Goal: Task Accomplishment & Management: Complete application form

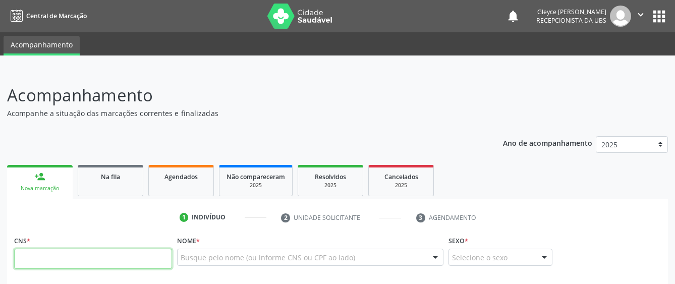
click at [102, 261] on input "text" at bounding box center [93, 259] width 158 height 20
type input "700 1059 7430 2714"
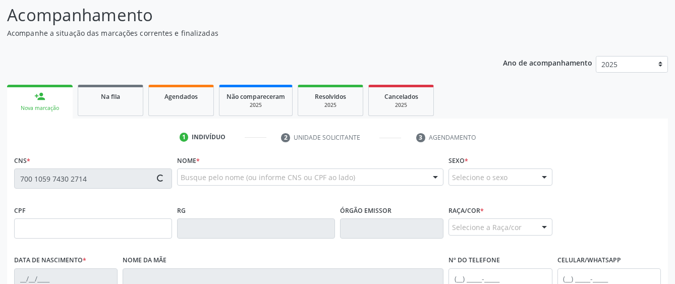
scroll to position [101, 0]
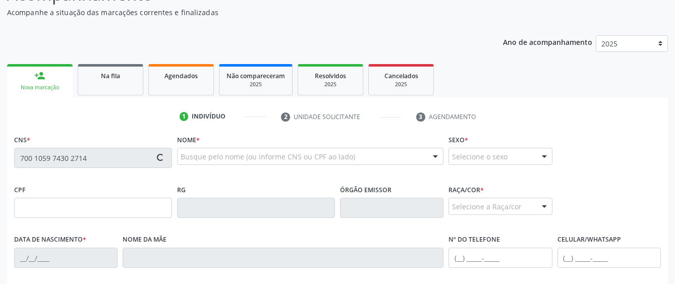
type input "574.315.905-04"
type input "2[DATE]"
type input "[PERSON_NAME]"
type input "[PHONE_NUMBER]"
type input "S/N"
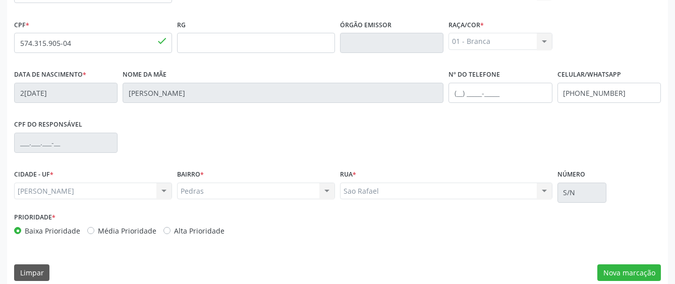
scroll to position [277, 0]
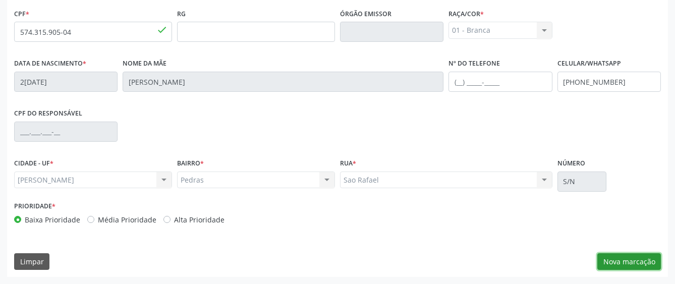
click at [624, 260] on button "Nova marcação" at bounding box center [629, 261] width 64 height 17
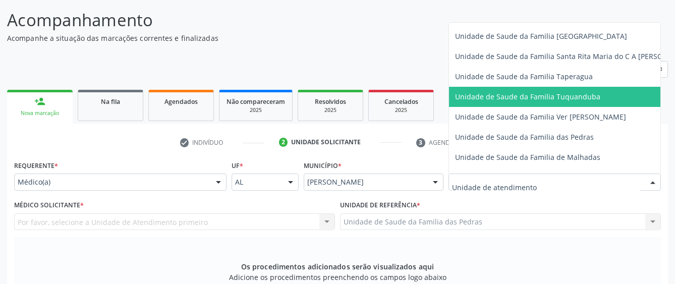
scroll to position [706, 0]
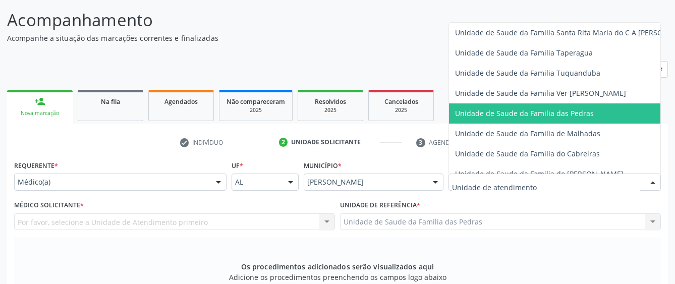
click at [499, 118] on span "Unidade de Saude da Familia das Pedras" at bounding box center [524, 113] width 139 height 10
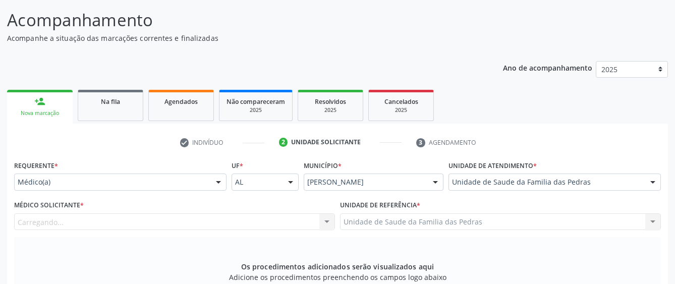
scroll to position [126, 0]
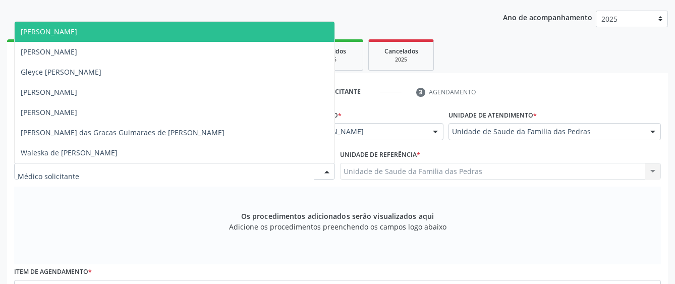
click at [305, 176] on div at bounding box center [174, 171] width 321 height 17
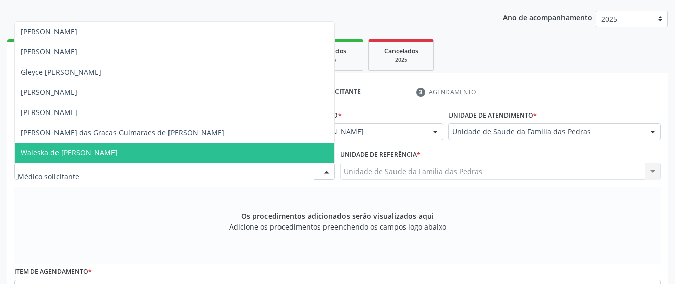
click at [214, 152] on span "Waleska de [PERSON_NAME]" at bounding box center [175, 153] width 320 height 20
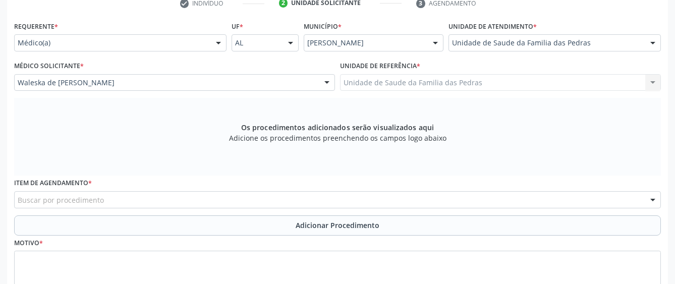
scroll to position [226, 0]
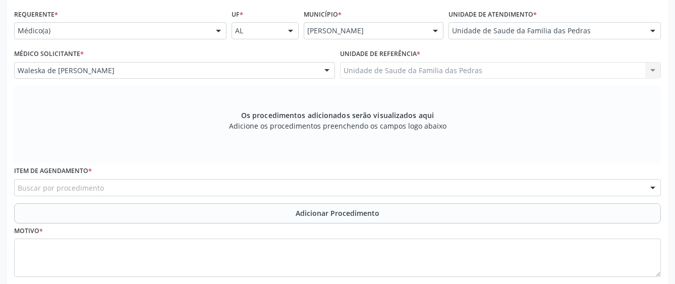
click at [215, 186] on div "Buscar por procedimento" at bounding box center [337, 187] width 647 height 17
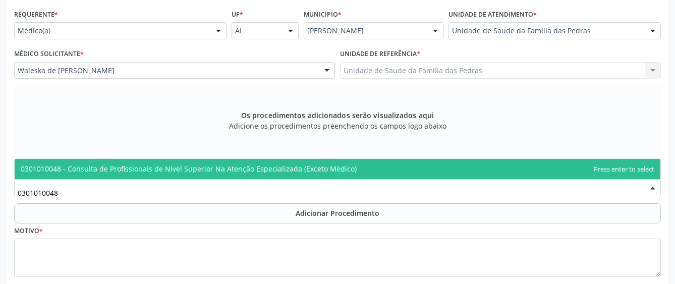
click at [235, 167] on span "0301010048 - Consulta de Profissionais de Nivel Superior Na Atenção Especializa…" at bounding box center [189, 169] width 336 height 10
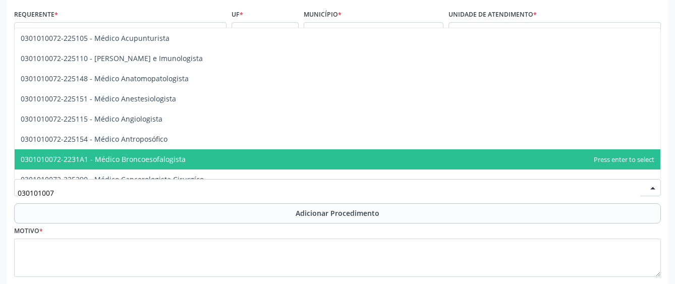
type input "0301010072"
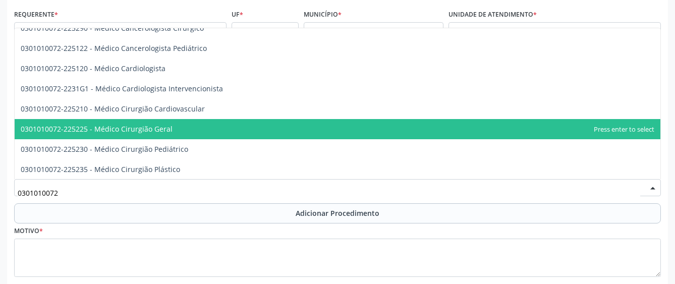
click at [225, 123] on span "0301010072-225225 - Médico Cirurgião Geral" at bounding box center [338, 129] width 646 height 20
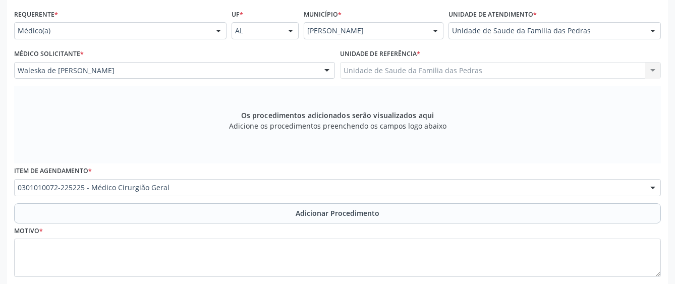
scroll to position [277, 0]
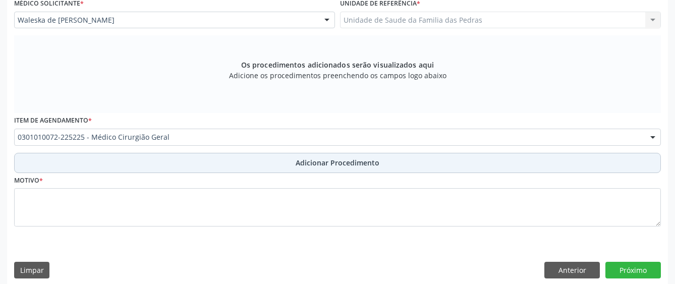
click at [250, 166] on button "Adicionar Procedimento" at bounding box center [337, 163] width 647 height 20
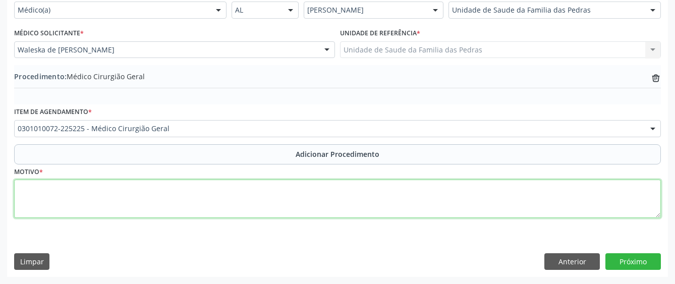
click at [233, 187] on textarea at bounding box center [337, 199] width 647 height 38
type textarea "a"
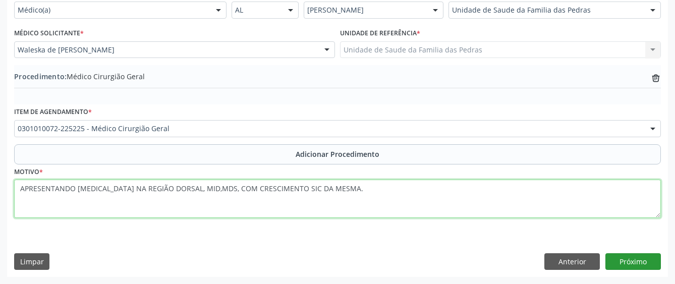
type textarea "APRESENTANDO [MEDICAL_DATA] NA REGIÃO DORSAL, MID,MDS, COM CRESCIMENTO SIC DA M…"
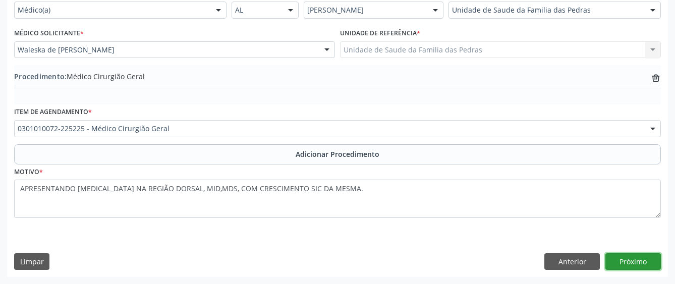
click at [639, 260] on button "Próximo" at bounding box center [632, 261] width 55 height 17
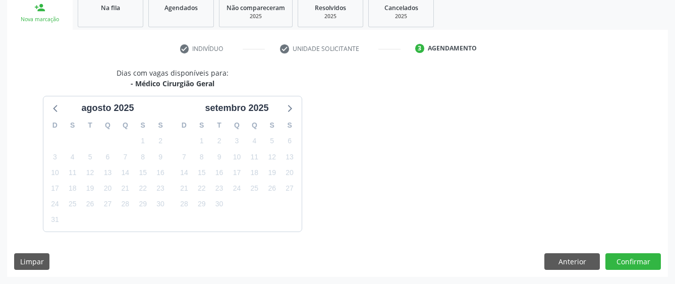
scroll to position [199, 0]
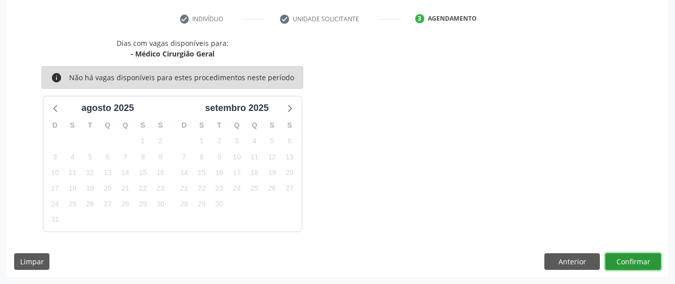
click at [639, 260] on button "Confirmar" at bounding box center [632, 261] width 55 height 17
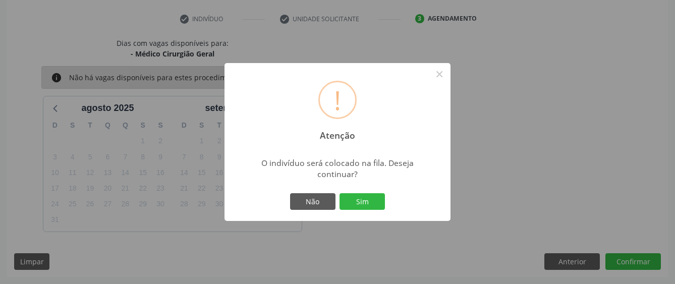
click at [332, 190] on div "! Atenção × O indivíduo será colocado na fila. Deseja continuar? Não Sim" at bounding box center [337, 142] width 226 height 158
click at [375, 203] on button "Sim" at bounding box center [361, 201] width 45 height 17
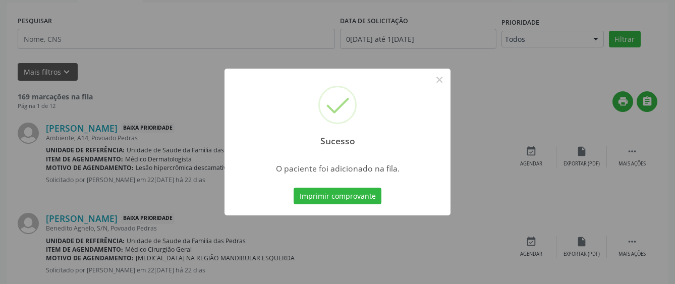
scroll to position [67, 0]
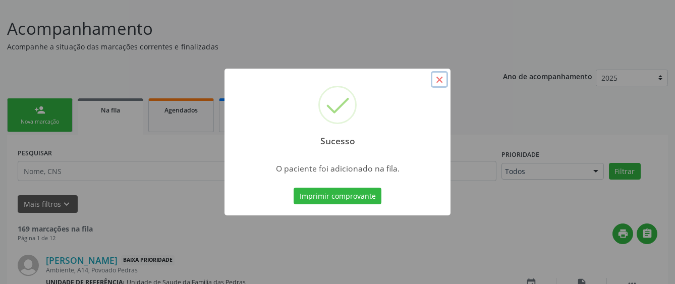
click at [439, 79] on button "×" at bounding box center [439, 79] width 17 height 17
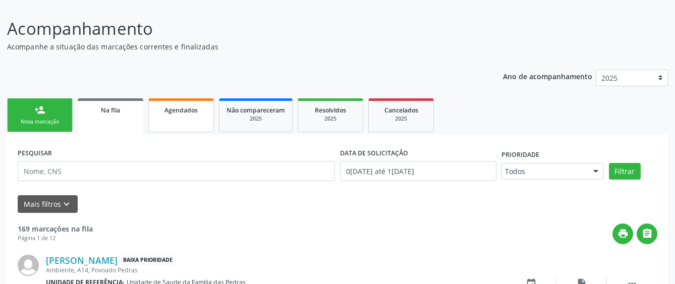
click at [186, 121] on link "Agendados" at bounding box center [181, 115] width 66 height 34
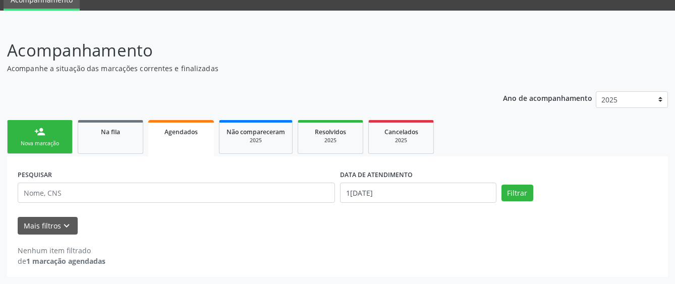
scroll to position [45, 0]
click at [71, 259] on strong "1 marcação agendadas" at bounding box center [65, 261] width 79 height 10
click at [53, 235] on div "Nenhum item filtrado de 1 marcação agendadas" at bounding box center [338, 251] width 640 height 32
click at [66, 254] on div "Nenhum item filtrado" at bounding box center [62, 250] width 88 height 11
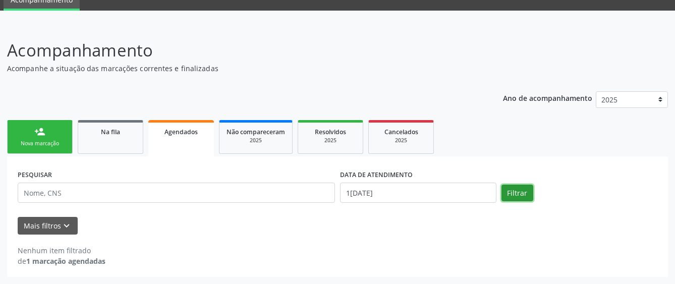
click at [519, 193] on button "Filtrar" at bounding box center [517, 193] width 32 height 17
click at [70, 262] on strong "1 marcação agendadas" at bounding box center [65, 261] width 79 height 10
click at [514, 192] on button "Filtrar" at bounding box center [517, 193] width 32 height 17
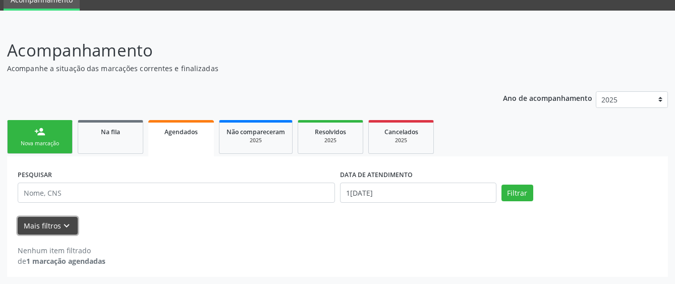
click at [57, 226] on button "Mais filtros keyboard_arrow_down" at bounding box center [48, 226] width 60 height 18
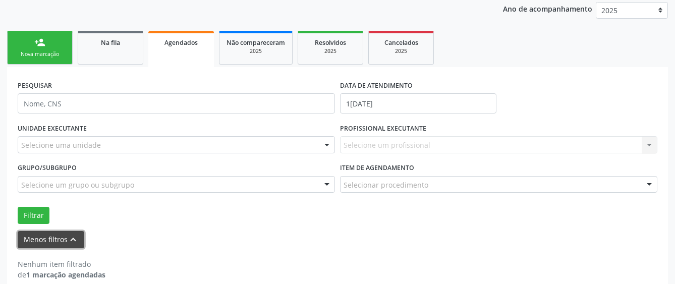
scroll to position [148, 0]
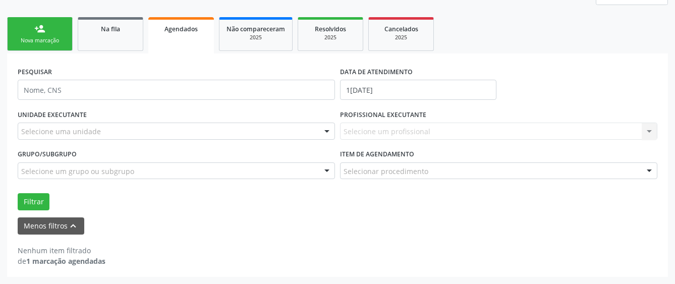
click at [179, 34] on link "Agendados" at bounding box center [181, 35] width 66 height 36
click at [388, 92] on input "1[DATE]" at bounding box center [418, 90] width 156 height 20
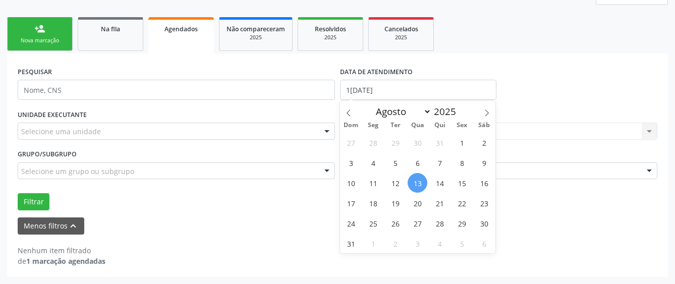
click at [418, 183] on span "13" at bounding box center [418, 183] width 20 height 20
type input "1[DATE]"
click at [420, 184] on span "13" at bounding box center [418, 183] width 20 height 20
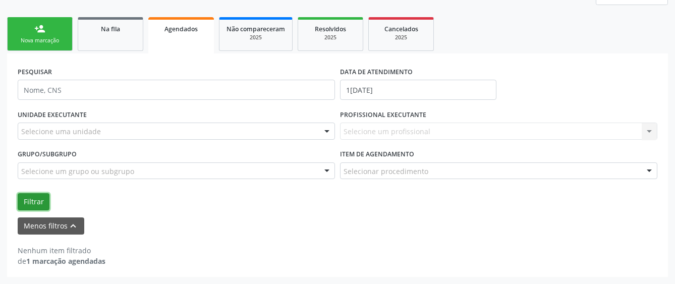
click at [41, 202] on button "Filtrar" at bounding box center [34, 201] width 32 height 17
click at [326, 134] on div at bounding box center [326, 131] width 15 height 17
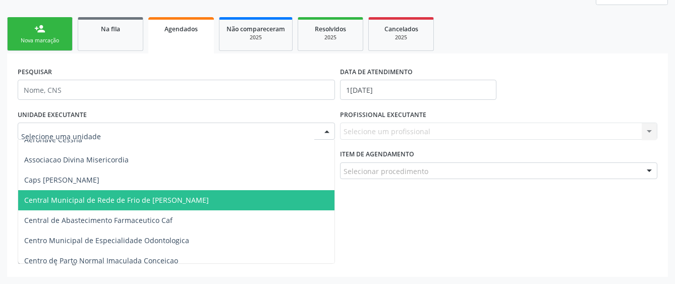
scroll to position [101, 0]
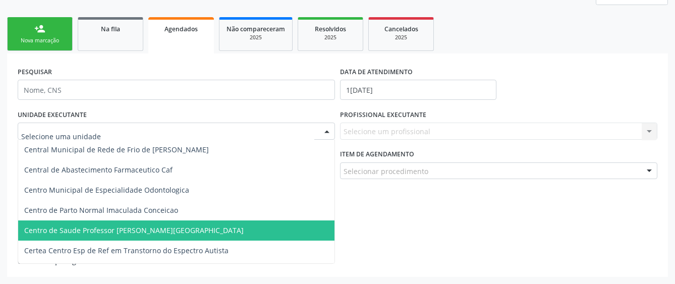
click at [302, 228] on span "Centro de Saude Professor [PERSON_NAME][GEOGRAPHIC_DATA]" at bounding box center [176, 230] width 316 height 20
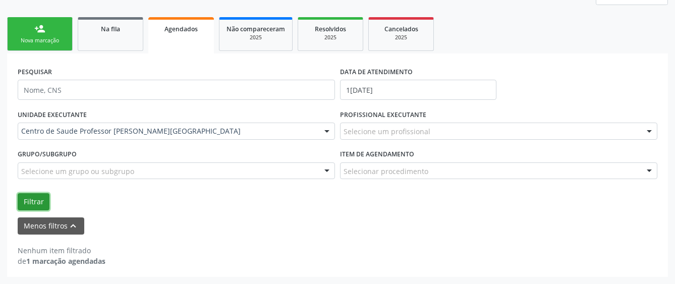
click at [36, 203] on button "Filtrar" at bounding box center [34, 201] width 32 height 17
click at [188, 34] on link "Agendados" at bounding box center [181, 35] width 66 height 36
click at [35, 201] on button "Filtrar" at bounding box center [34, 201] width 32 height 17
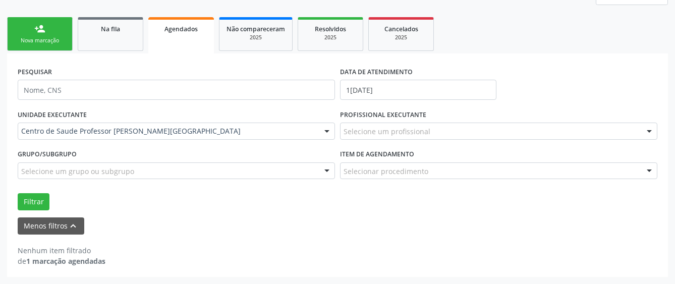
click at [327, 240] on div "Nenhum item filtrado de 1 marcação agendadas" at bounding box center [338, 251] width 640 height 32
click at [258, 39] on div "2025" at bounding box center [255, 38] width 59 height 8
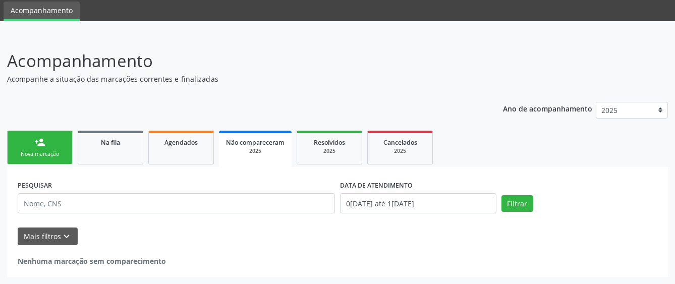
scroll to position [34, 0]
click at [184, 140] on span "Agendados" at bounding box center [180, 142] width 33 height 9
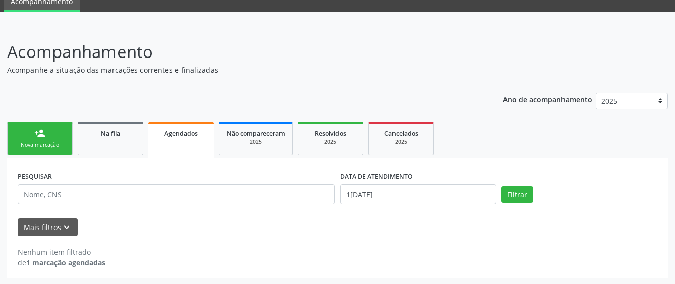
scroll to position [45, 0]
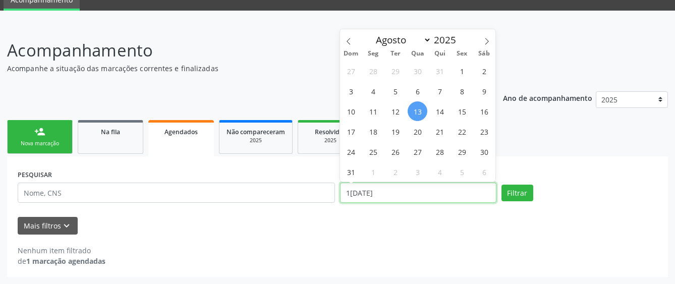
click at [342, 192] on input "1[DATE]" at bounding box center [418, 193] width 156 height 20
click at [458, 70] on span "1" at bounding box center [462, 71] width 20 height 20
type input "[DATE]"
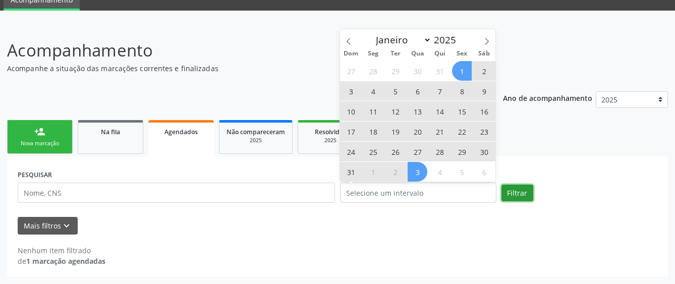
click at [516, 190] on button "Filtrar" at bounding box center [517, 193] width 32 height 17
select select "7"
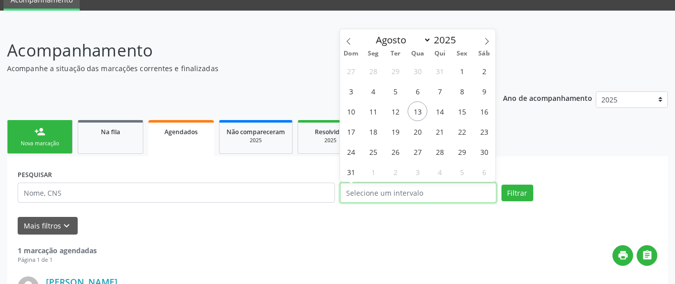
click at [422, 194] on input "text" at bounding box center [418, 193] width 156 height 20
click at [456, 68] on span "1" at bounding box center [462, 71] width 20 height 20
type input "[DATE]"
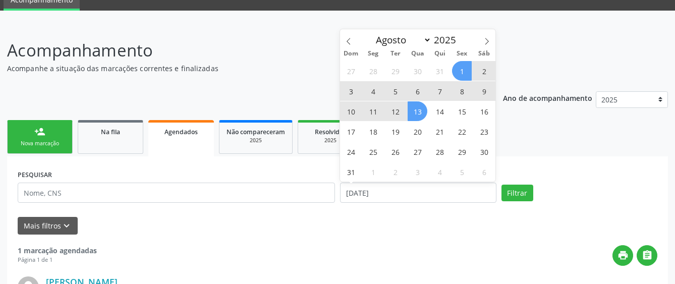
click at [423, 108] on span "13" at bounding box center [418, 111] width 20 height 20
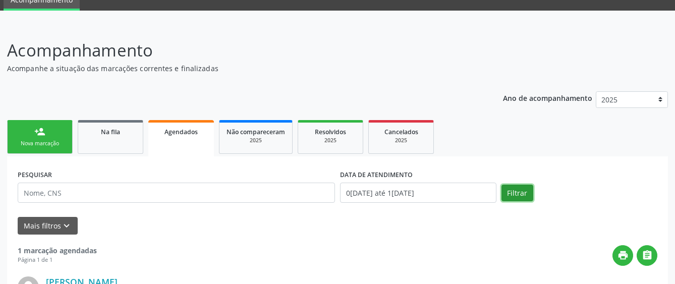
click at [521, 193] on button "Filtrar" at bounding box center [517, 193] width 32 height 17
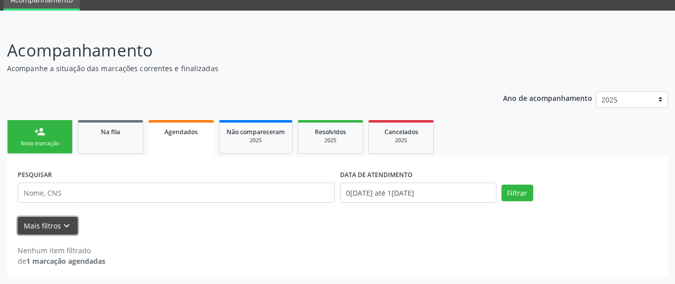
click at [46, 223] on button "Mais filtros keyboard_arrow_down" at bounding box center [48, 226] width 60 height 18
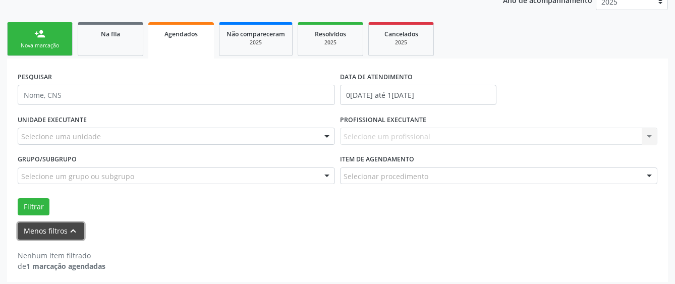
scroll to position [148, 0]
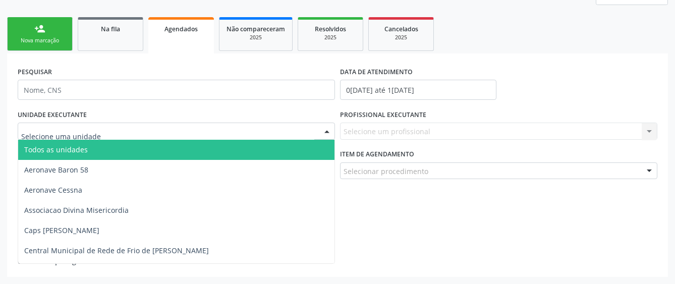
click at [322, 130] on div at bounding box center [326, 131] width 15 height 17
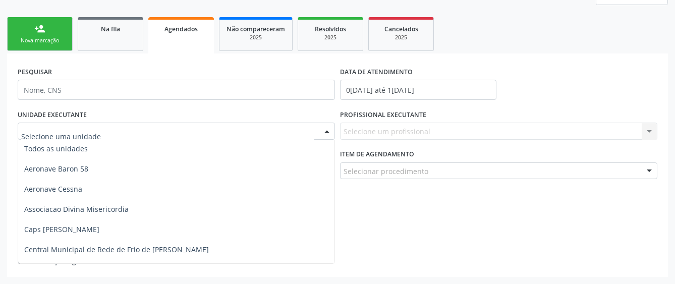
scroll to position [0, 0]
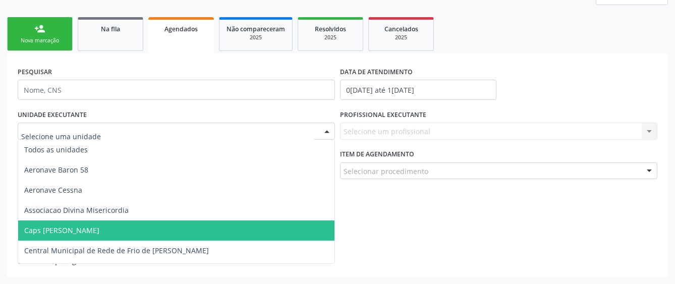
click at [396, 243] on div "Nenhum item filtrado de 1 marcação agendadas" at bounding box center [338, 251] width 640 height 32
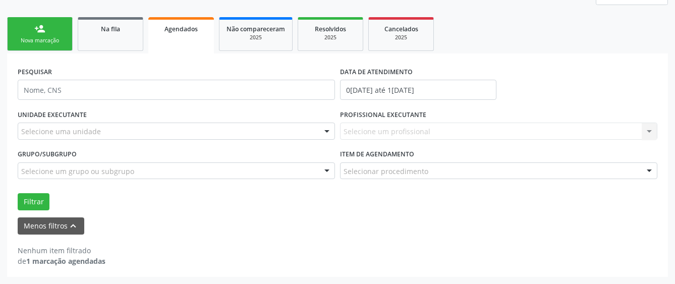
click at [401, 136] on div "Selecione um profissional Nenhum resultado encontrado para: " " Não há nenhuma …" at bounding box center [498, 131] width 317 height 17
click at [648, 132] on div "Selecione um profissional Nenhum resultado encontrado para: " " Não há nenhuma …" at bounding box center [498, 131] width 317 height 17
click at [39, 199] on button "Filtrar" at bounding box center [34, 201] width 32 height 17
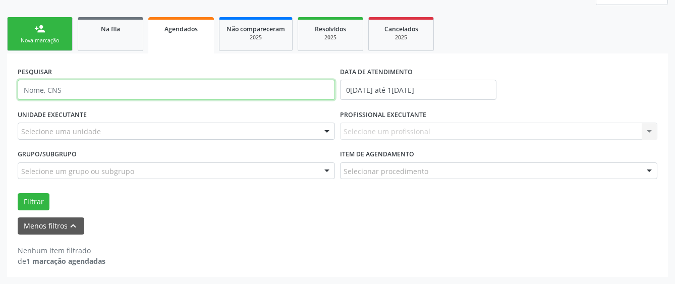
click at [131, 91] on input "text" at bounding box center [176, 90] width 317 height 20
type input "700202944239921"
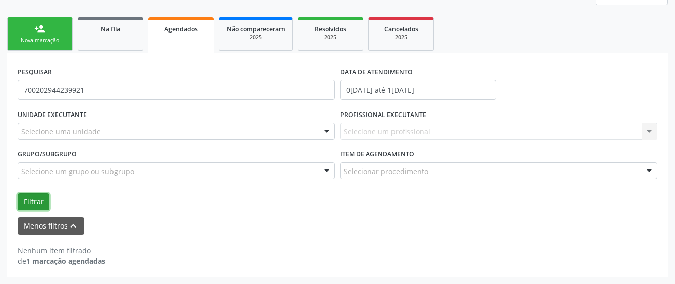
click at [34, 200] on button "Filtrar" at bounding box center [34, 201] width 32 height 17
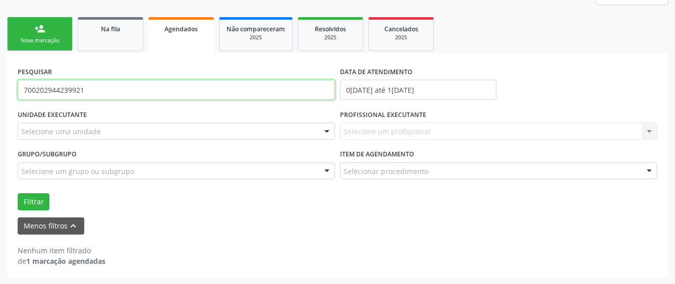
drag, startPoint x: 166, startPoint y: 97, endPoint x: 6, endPoint y: 106, distance: 160.1
click at [6, 106] on div "Acompanhamento Acompanhe a situação das marcações correntes e finalizadas Relat…" at bounding box center [337, 103] width 675 height 362
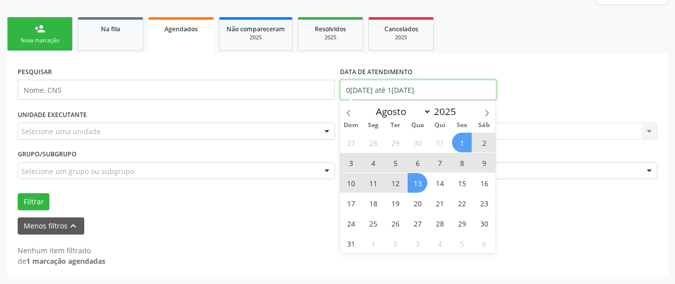
click at [446, 89] on input "0[DATE] até 1[DATE]" at bounding box center [418, 90] width 156 height 20
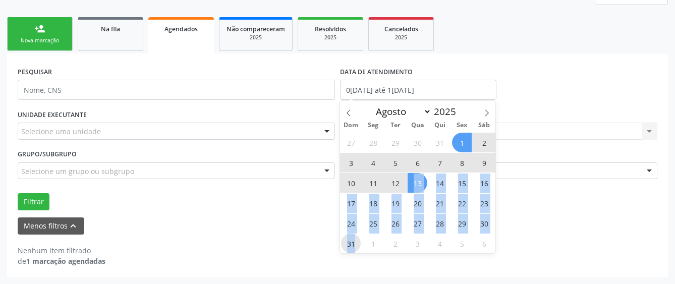
drag, startPoint x: 414, startPoint y: 186, endPoint x: 359, endPoint y: 241, distance: 77.8
click at [359, 241] on div "27 28 29 30 31 1 2 3 4 5 6 7 8 9 10 11 12 13 14 15 16 17 18 19 20 21 22 23 24 2…" at bounding box center [417, 192] width 155 height 121
click at [353, 242] on span "31" at bounding box center [351, 244] width 20 height 20
type input "3[DATE]"
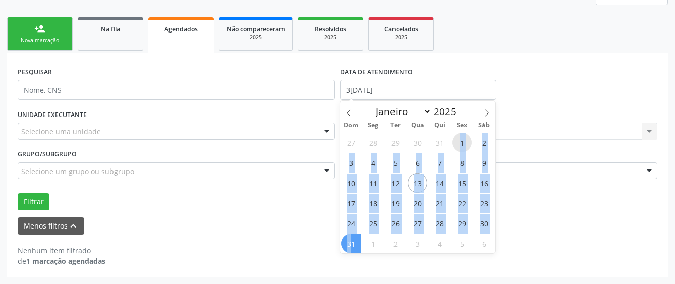
drag, startPoint x: 462, startPoint y: 146, endPoint x: 352, endPoint y: 247, distance: 149.2
click at [352, 247] on div "27 28 29 30 31 1 2 3 4 5 6 7 8 9 10 11 12 13 14 15 16 17 18 19 20 21 22 23 24 2…" at bounding box center [417, 192] width 155 height 121
click at [352, 247] on span "31" at bounding box center [351, 244] width 20 height 20
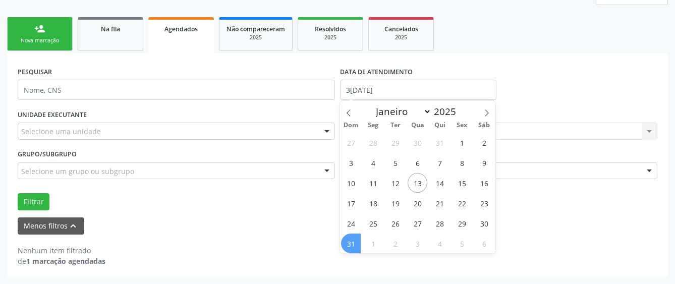
select select "7"
drag, startPoint x: 390, startPoint y: 89, endPoint x: 343, endPoint y: 93, distance: 46.6
click at [343, 93] on input "3[DATE]" at bounding box center [418, 90] width 156 height 20
select select "7"
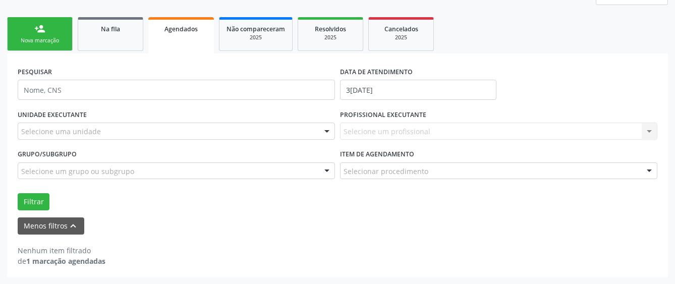
click at [559, 87] on div "PESQUISAR DATA DE ATENDIMENTO 31[DATE]" at bounding box center [337, 85] width 645 height 43
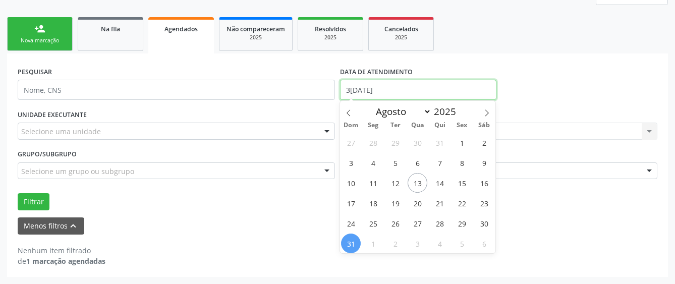
click at [385, 96] on input "3[DATE]" at bounding box center [418, 90] width 156 height 20
click at [464, 141] on span "1" at bounding box center [462, 143] width 20 height 20
type input "[DATE]"
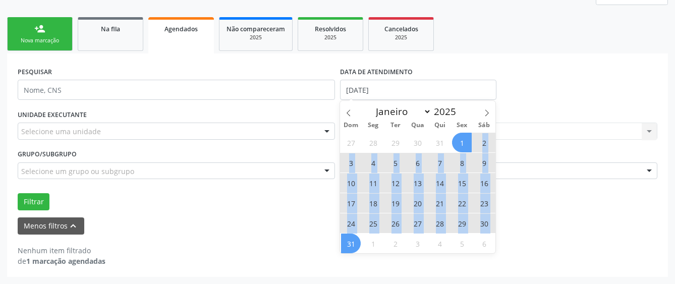
drag, startPoint x: 464, startPoint y: 141, endPoint x: 348, endPoint y: 243, distance: 154.4
click at [348, 243] on div "27 28 29 30 31 1 2 3 4 5 6 7 8 9 10 11 12 13 14 15 16 17 18 19 20 21 22 23 24 2…" at bounding box center [417, 192] width 155 height 121
click at [348, 243] on span "31" at bounding box center [351, 244] width 20 height 20
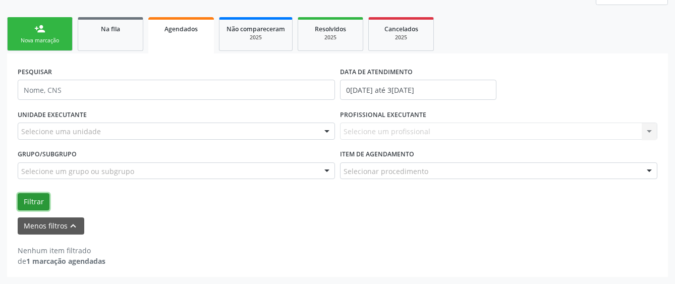
click at [36, 202] on button "Filtrar" at bounding box center [34, 201] width 32 height 17
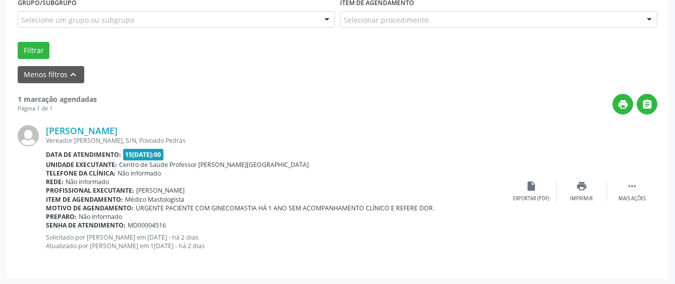
scroll to position [301, 0]
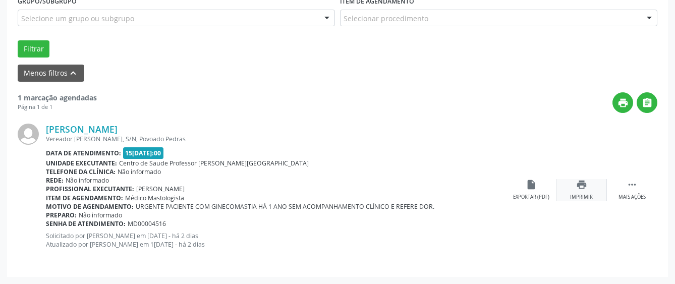
click at [590, 191] on div "print Imprimir" at bounding box center [581, 190] width 50 height 22
click at [635, 186] on icon "" at bounding box center [631, 184] width 11 height 11
